Goal: Information Seeking & Learning: Find specific page/section

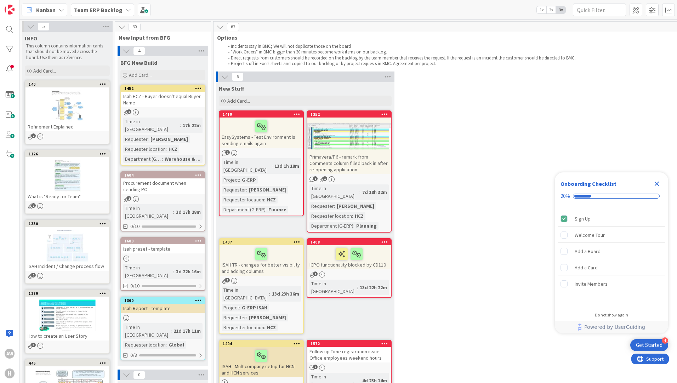
click at [483, 163] on div "6 New Stuff Add Card... 1352 Primavera/P6 - remark from Comments column filled …" at bounding box center [496, 264] width 563 height 384
click at [12, 29] on div at bounding box center [9, 29] width 14 height 14
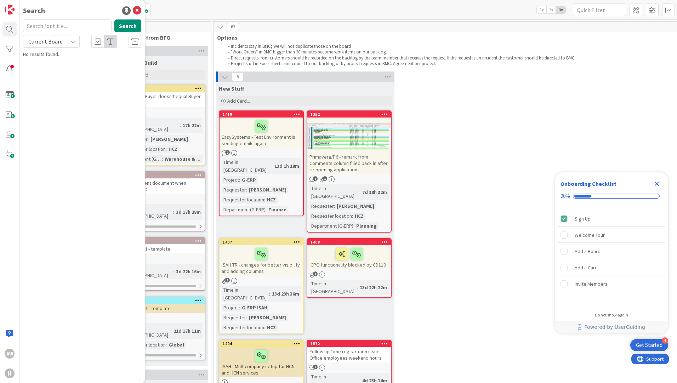
click at [51, 26] on input "text" at bounding box center [67, 25] width 89 height 13
type input "1094"
click at [71, 44] on div "Current Board" at bounding box center [51, 41] width 57 height 13
click at [67, 68] on span "All Boards" at bounding box center [64, 71] width 74 height 11
click at [83, 74] on p "(NB) HNL & HCN & HSG Issue creating purchase requirements due to missing (defau…" at bounding box center [87, 70] width 108 height 22
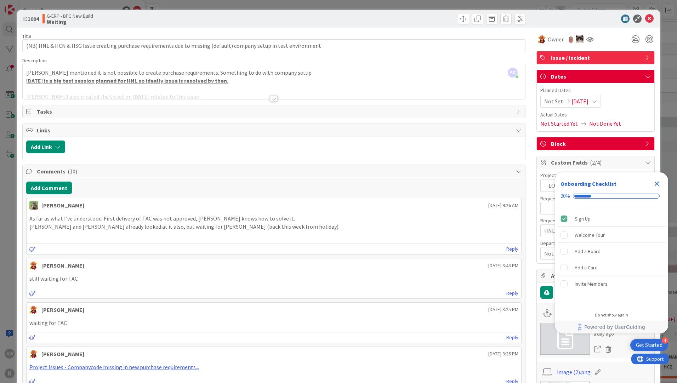
click at [272, 96] on div at bounding box center [274, 99] width 8 height 6
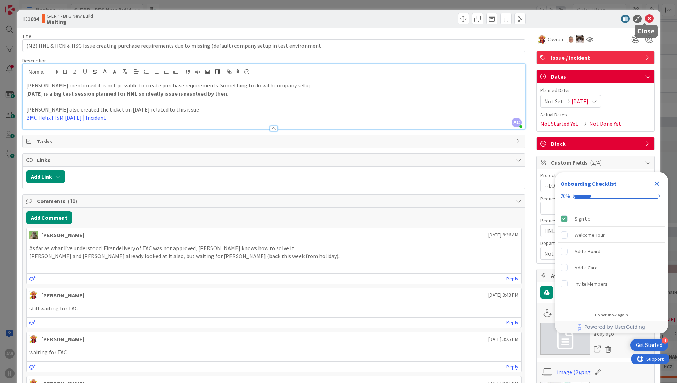
click at [646, 18] on icon at bounding box center [650, 19] width 9 height 9
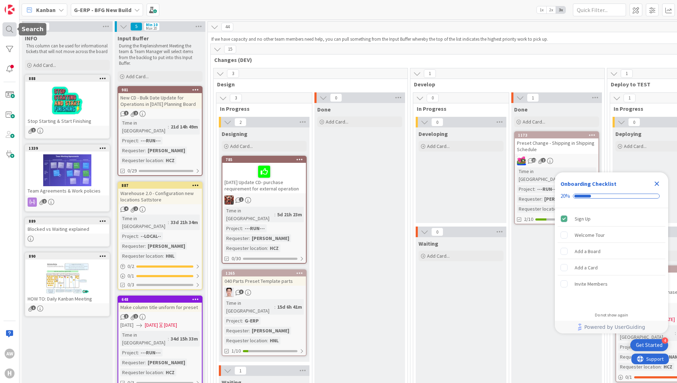
click at [5, 29] on div at bounding box center [9, 29] width 14 height 14
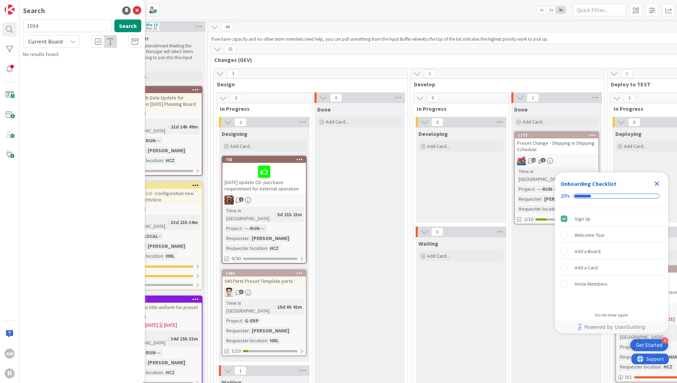
click at [75, 26] on input "1094" at bounding box center [67, 25] width 89 height 13
type input "1134"
click at [69, 43] on div "Current Board" at bounding box center [51, 41] width 57 height 13
click at [60, 72] on span "All Boards" at bounding box center [64, 71] width 74 height 11
click at [63, 61] on span "Isah Global - IML HNL test" at bounding box center [76, 62] width 52 height 6
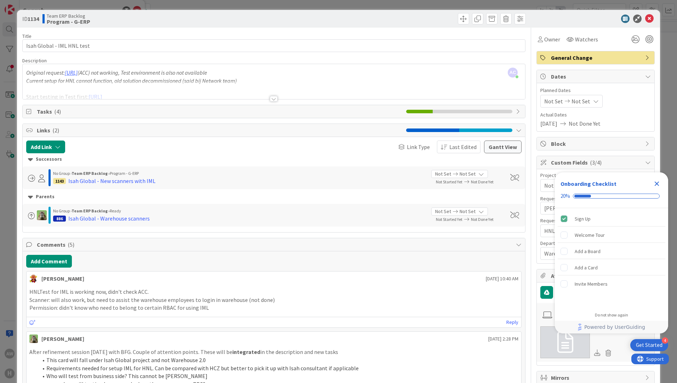
click at [271, 96] on div at bounding box center [274, 90] width 503 height 18
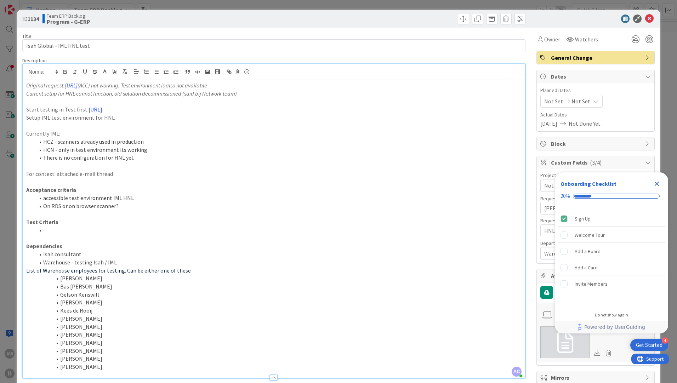
click at [133, 233] on li at bounding box center [278, 230] width 487 height 8
click at [646, 19] on icon at bounding box center [650, 19] width 9 height 9
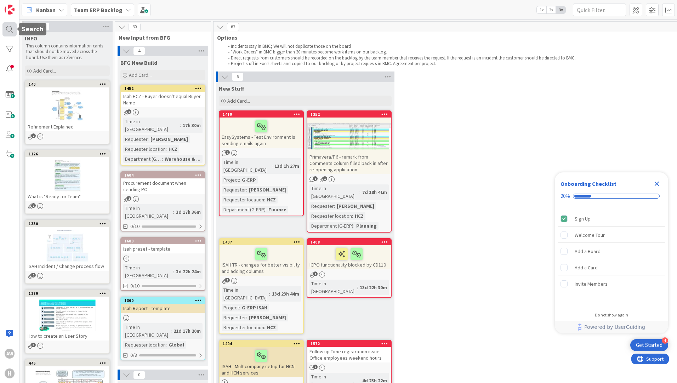
click at [11, 33] on div at bounding box center [9, 29] width 14 height 14
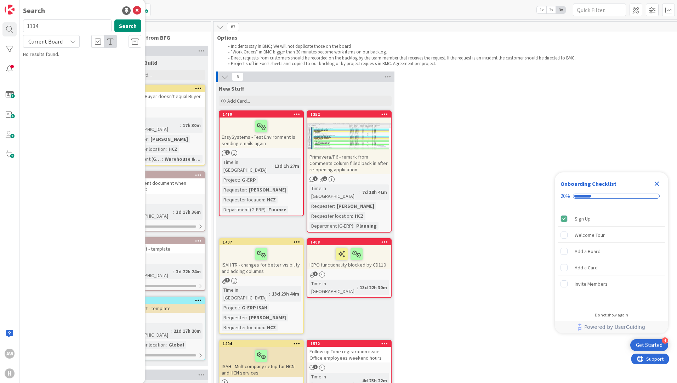
drag, startPoint x: 62, startPoint y: 25, endPoint x: -1, endPoint y: 15, distance: 64.3
click at [0, 15] on html "4 Get Started Onboarding Checklist 20% Sign Up Welcome Tour Add a Board Add a C…" at bounding box center [338, 191] width 677 height 383
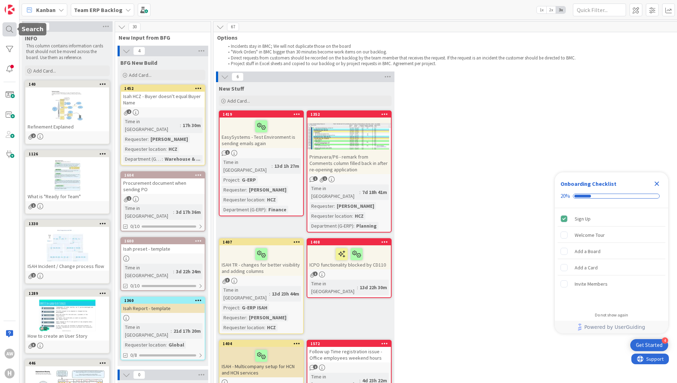
click at [12, 29] on div at bounding box center [9, 29] width 14 height 14
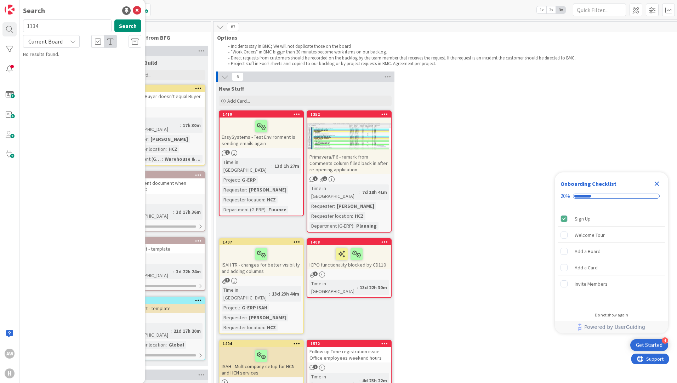
click at [41, 23] on input "1134" at bounding box center [67, 25] width 89 height 13
type input "1094"
click at [61, 43] on span "Current Board" at bounding box center [45, 41] width 34 height 7
click at [64, 74] on span "All Boards" at bounding box center [64, 71] width 74 height 11
click at [80, 71] on span "(NB) HNL & HCN & HSG Issue creating purchase requirements due to missing (defau…" at bounding box center [83, 69] width 101 height 21
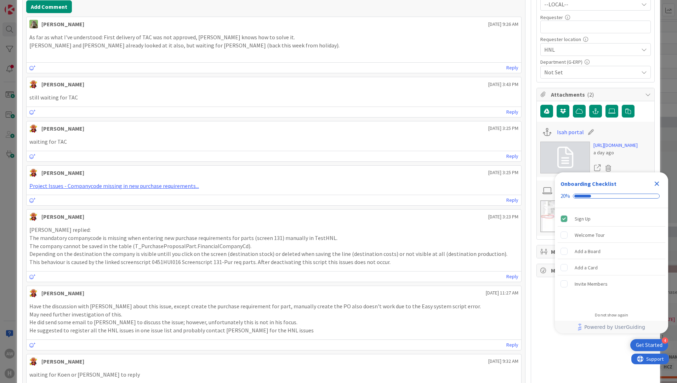
scroll to position [283, 0]
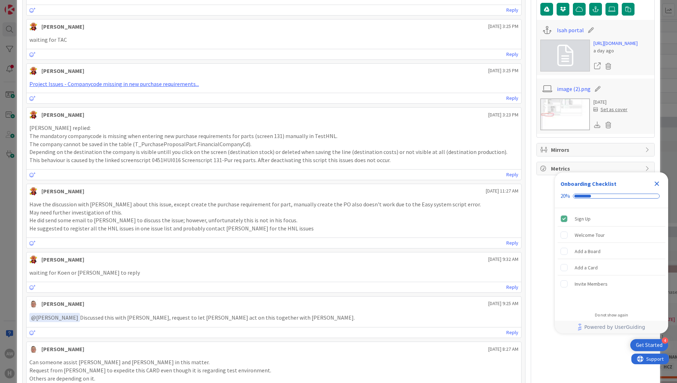
click at [91, 154] on p "Depending on the destination the company is visible untill you click on the scr…" at bounding box center [273, 152] width 489 height 8
drag, startPoint x: 94, startPoint y: 137, endPoint x: 197, endPoint y: 137, distance: 103.1
click at [197, 137] on p "The mandatory companycode is missing when entering new purchase requirements fo…" at bounding box center [273, 136] width 489 height 8
drag, startPoint x: 197, startPoint y: 137, endPoint x: 199, endPoint y: 144, distance: 6.7
click at [199, 144] on p "The company cannot be saved in the table (T_PurchaseProposalPart.FinancialCompa…" at bounding box center [273, 144] width 489 height 8
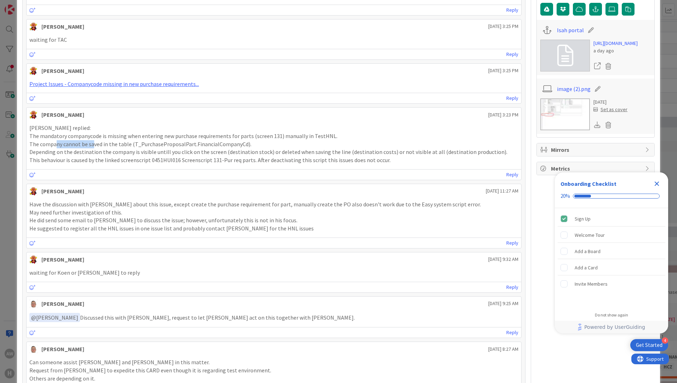
drag, startPoint x: 59, startPoint y: 143, endPoint x: 95, endPoint y: 144, distance: 36.2
click at [95, 144] on p "The company cannot be saved in the table (T_PurchaseProposalPart.FinancialCompa…" at bounding box center [273, 144] width 489 height 8
drag, startPoint x: 95, startPoint y: 144, endPoint x: 114, endPoint y: 156, distance: 22.1
click at [114, 156] on p "Depending on the destination the company is visible untill you click on the scr…" at bounding box center [273, 152] width 489 height 8
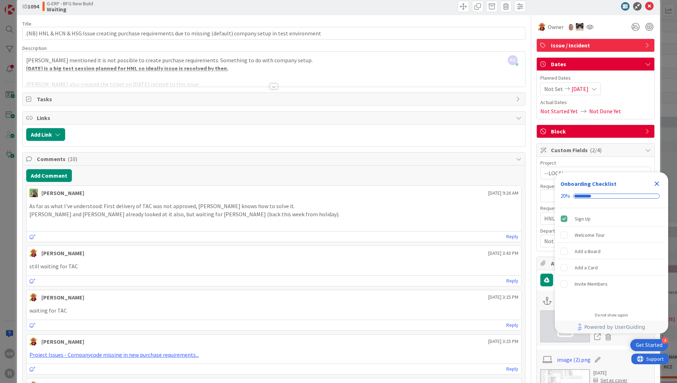
scroll to position [0, 0]
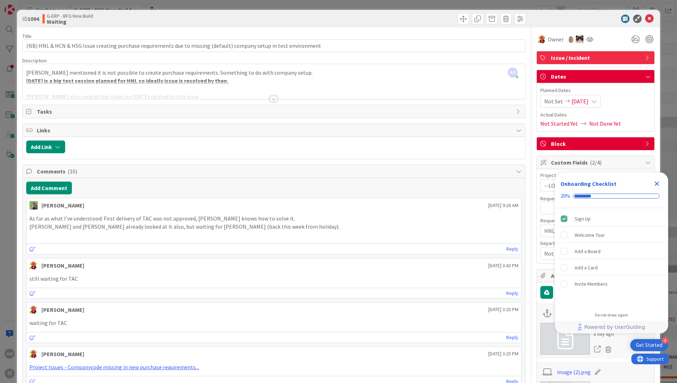
click at [270, 98] on div at bounding box center [274, 99] width 8 height 6
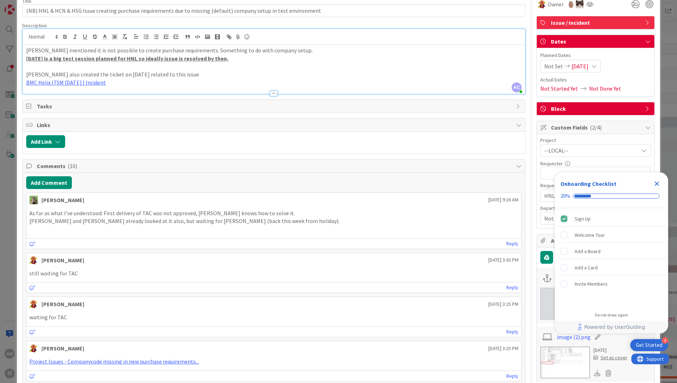
scroll to position [35, 0]
click at [334, 222] on p "Karel and Tim Boor already looked at it also, but waiting for Koen (back this w…" at bounding box center [273, 221] width 489 height 8
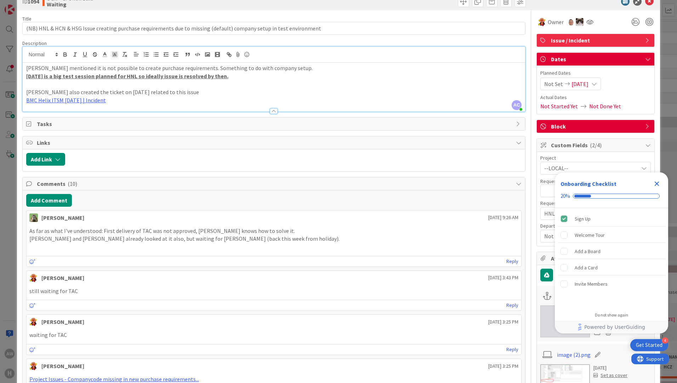
scroll to position [0, 0]
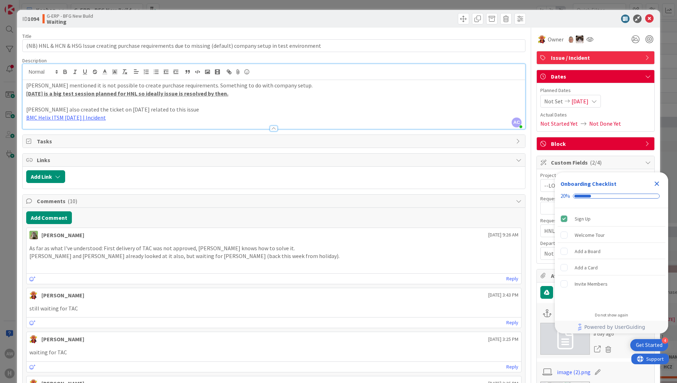
click at [272, 129] on div at bounding box center [274, 129] width 8 height 6
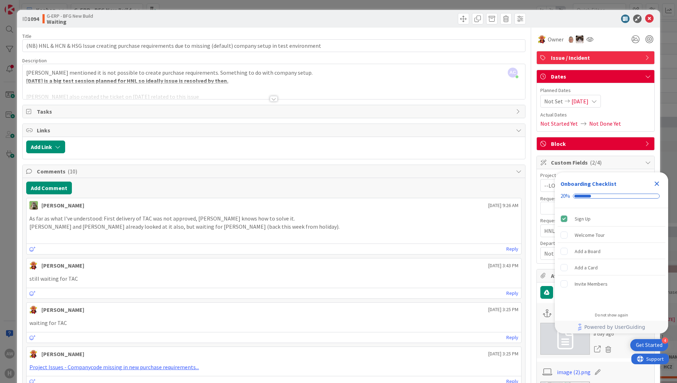
click at [272, 97] on div at bounding box center [274, 99] width 8 height 6
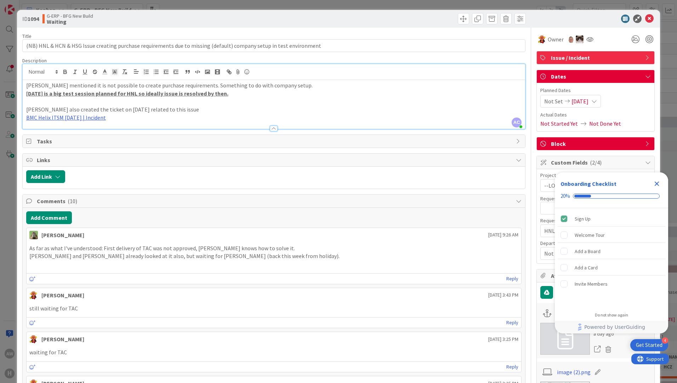
click at [297, 100] on p at bounding box center [274, 101] width 496 height 8
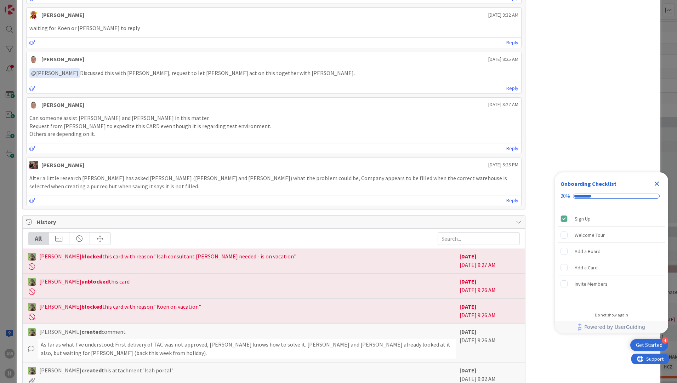
scroll to position [593, 0]
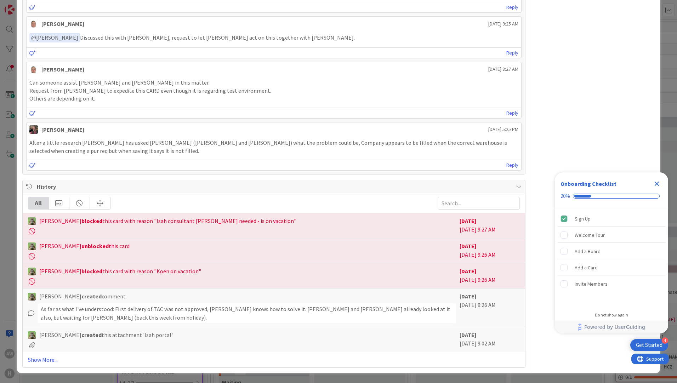
click at [32, 345] on icon at bounding box center [32, 345] width 8 height 6
click at [37, 361] on link "Show More..." at bounding box center [274, 360] width 492 height 9
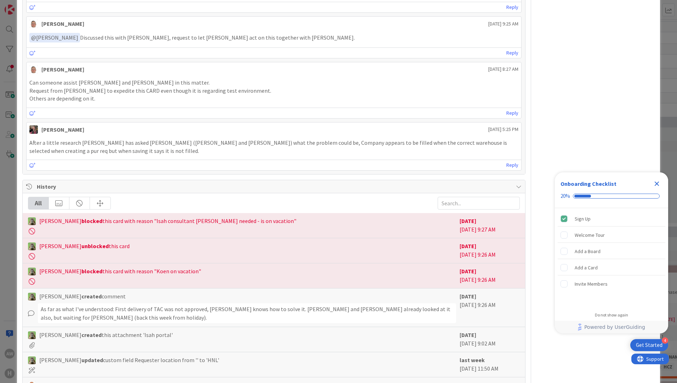
click at [34, 345] on icon at bounding box center [32, 345] width 8 height 6
click at [33, 346] on icon at bounding box center [32, 345] width 8 height 6
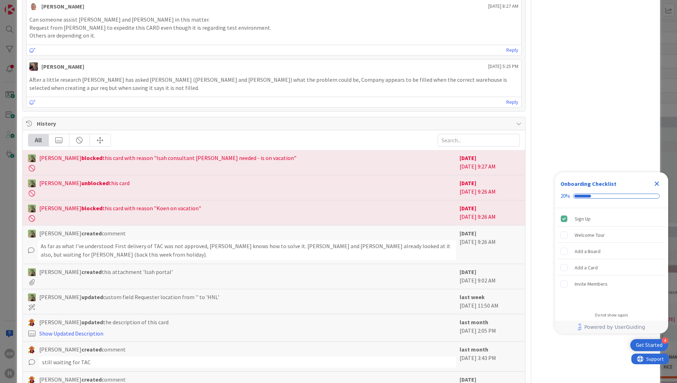
scroll to position [664, 0]
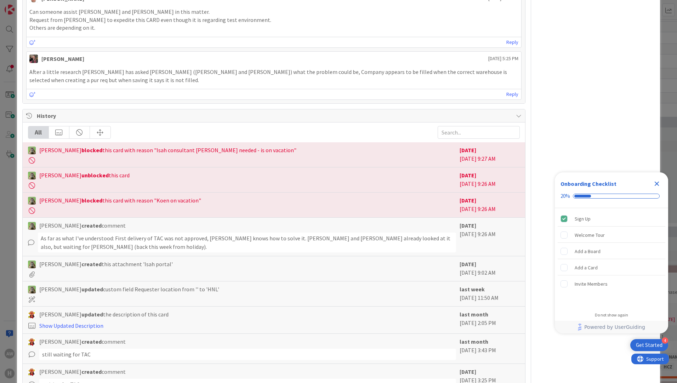
click at [32, 276] on icon at bounding box center [32, 274] width 8 height 6
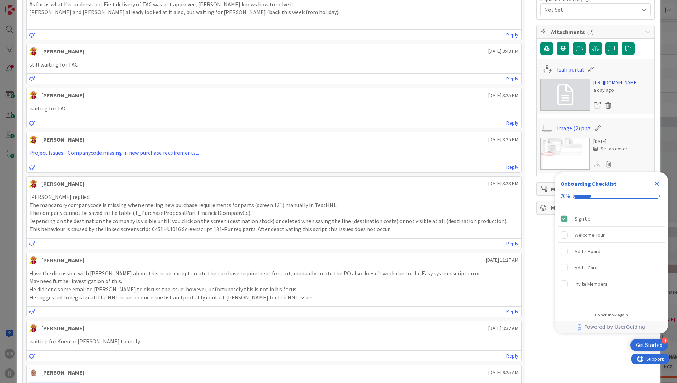
scroll to position [239, 0]
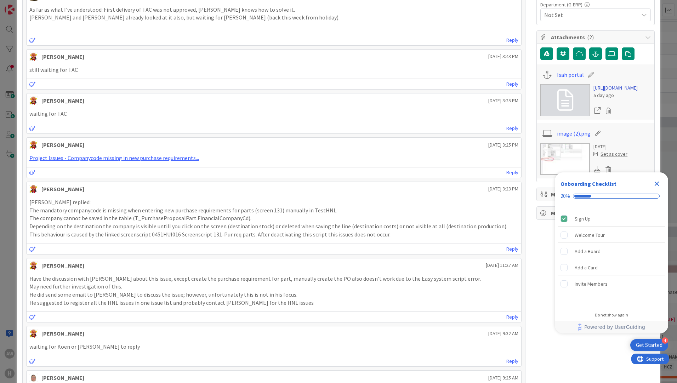
click at [614, 92] on link "https://isahbv.sharepoint.com/sites/customerportals/97767/ProjectIssues/DispFor…" at bounding box center [616, 87] width 44 height 7
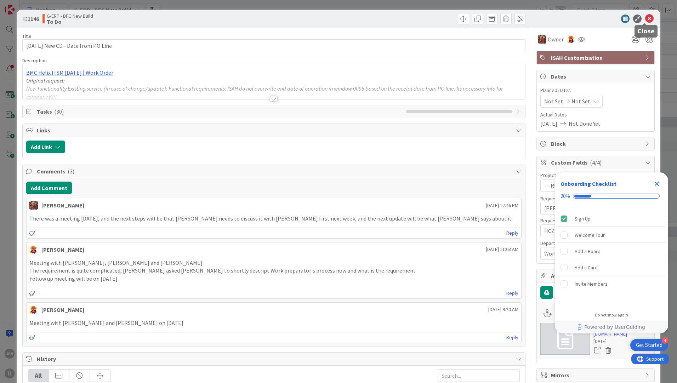
click at [646, 21] on icon at bounding box center [650, 19] width 9 height 9
click at [646, 20] on icon at bounding box center [650, 19] width 9 height 9
click at [646, 19] on icon at bounding box center [650, 19] width 9 height 9
click at [664, 110] on div "ID 1146 G-ERP - BFG New Build To Do Title 34 / 128 [DATE] New CD - Date from PO…" at bounding box center [338, 191] width 677 height 383
click at [646, 16] on icon at bounding box center [650, 19] width 9 height 9
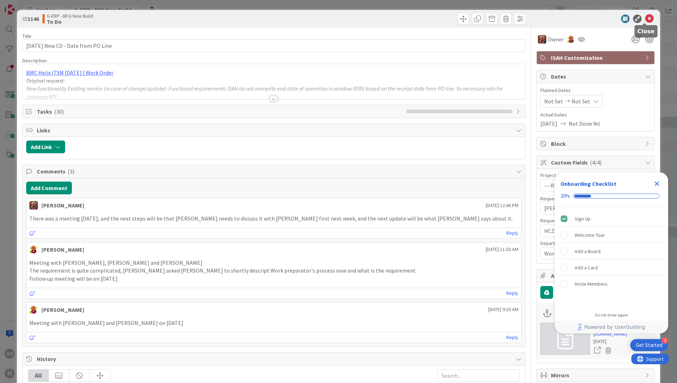
click at [646, 20] on icon at bounding box center [650, 19] width 9 height 9
click at [663, 108] on div "ID 1146 G-ERP - BFG New Build To Do Title 34 / 128 [DATE] New CD - Date from PO…" at bounding box center [338, 191] width 677 height 383
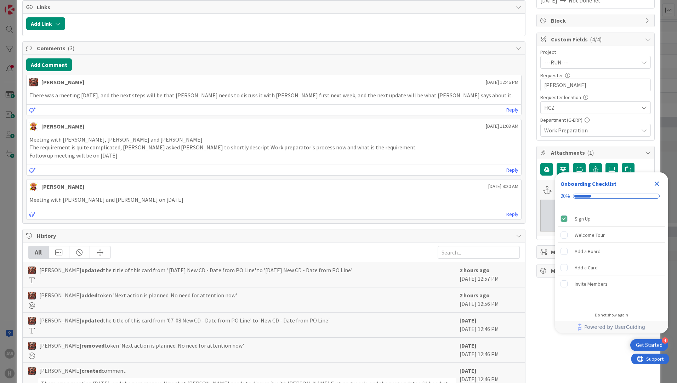
scroll to position [22, 0]
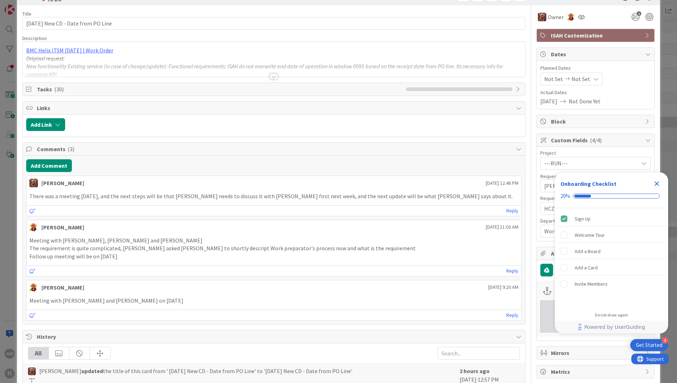
click at [655, 184] on icon "Close Checklist" at bounding box center [657, 184] width 9 height 9
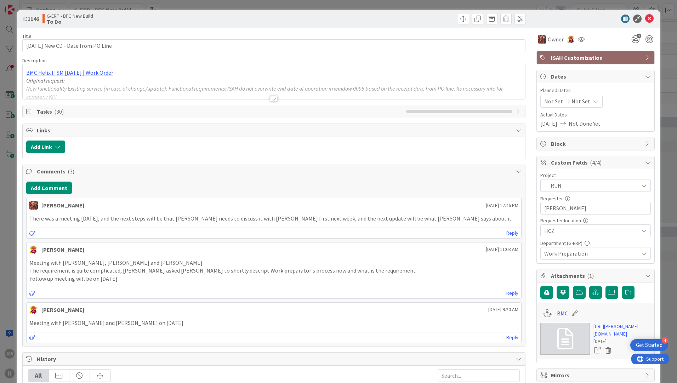
scroll to position [0, 0]
click at [646, 15] on icon at bounding box center [650, 19] width 9 height 9
click at [659, 145] on div "ID 1146 G-ERP - BFG New Build To Do Title 34 / 128 [DATE] New CD - Date from PO…" at bounding box center [338, 191] width 677 height 383
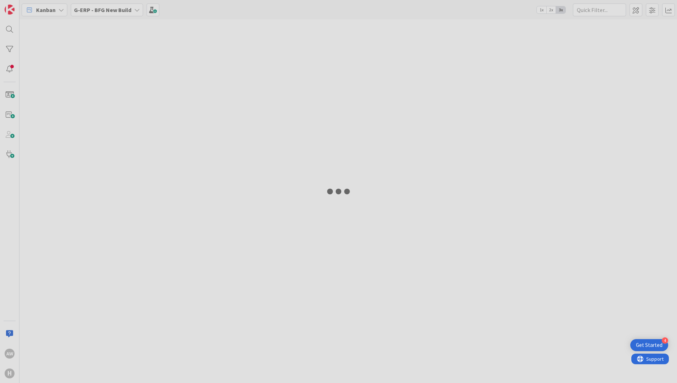
click at [6, 33] on div at bounding box center [338, 191] width 677 height 383
